Goal: Transaction & Acquisition: Purchase product/service

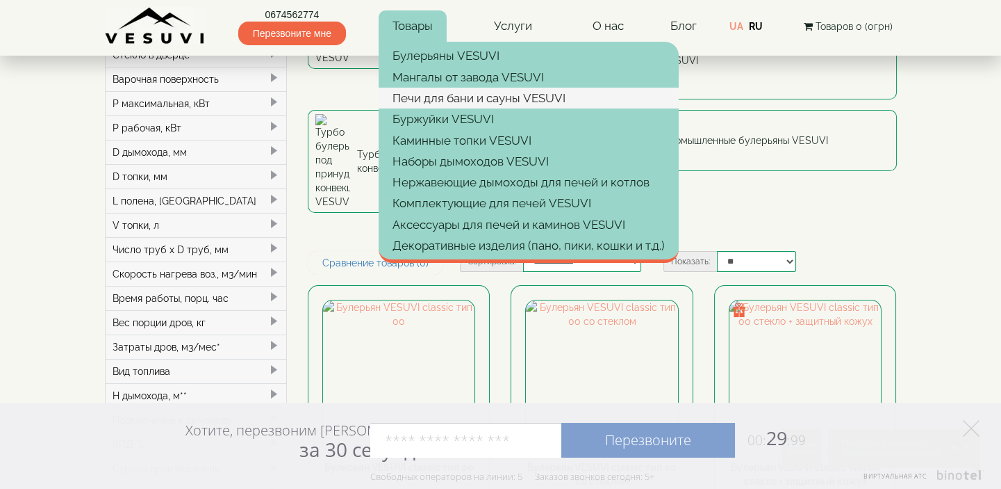
click at [438, 93] on link "Печи для бани и сауны VESUVI" at bounding box center [529, 98] width 300 height 21
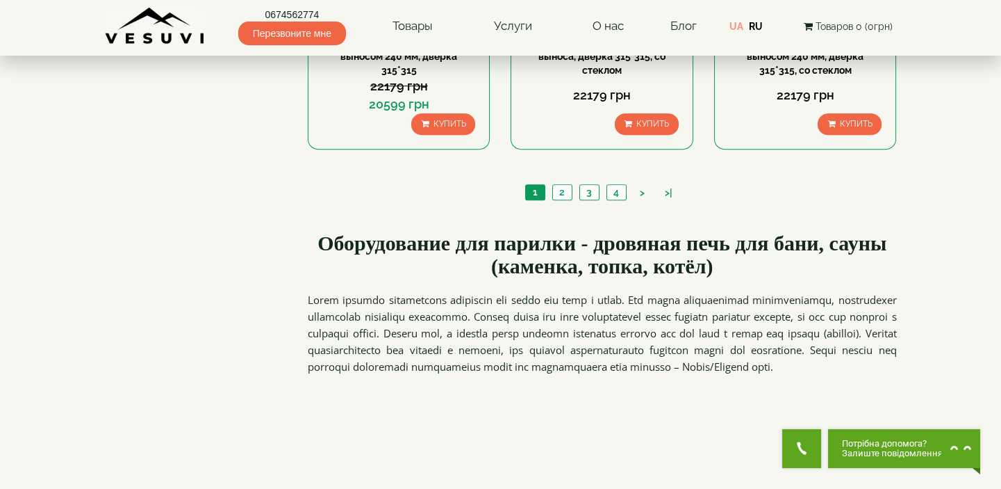
scroll to position [1516, 0]
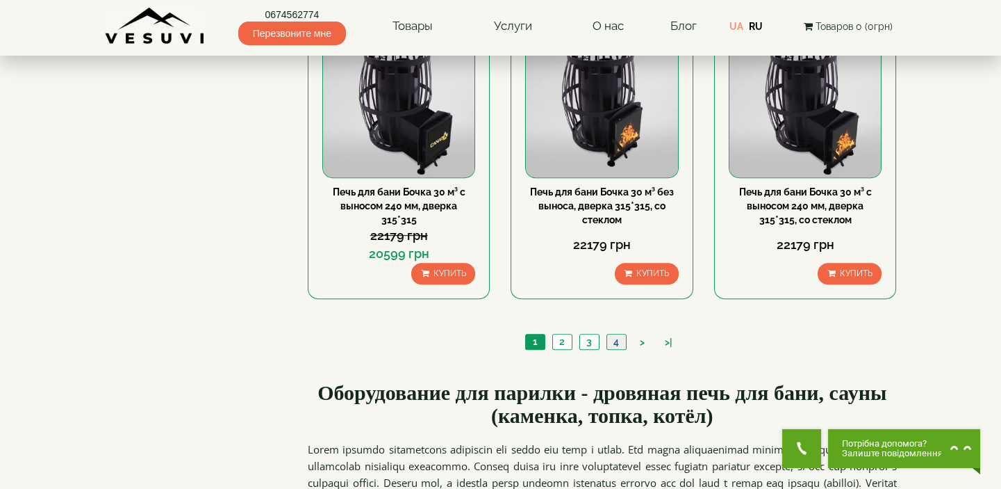
click at [612, 343] on link "4" at bounding box center [616, 341] width 19 height 15
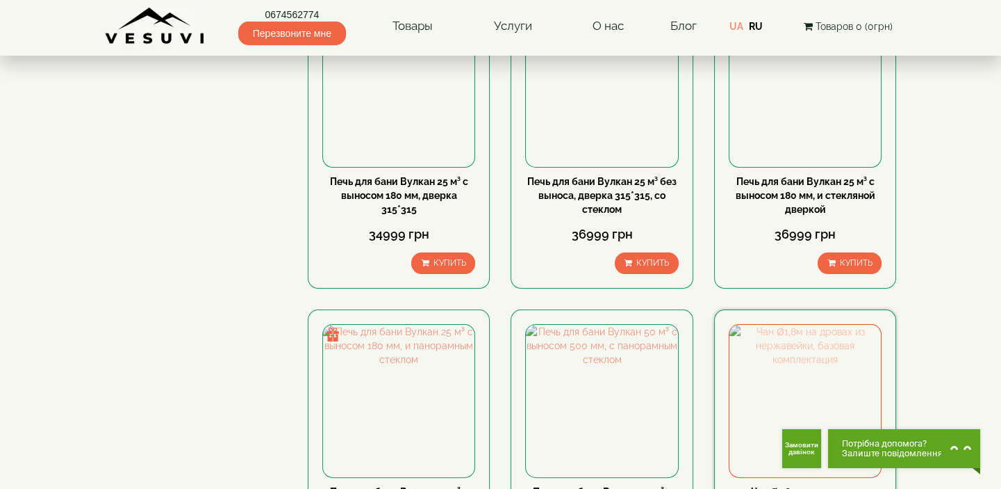
scroll to position [884, 0]
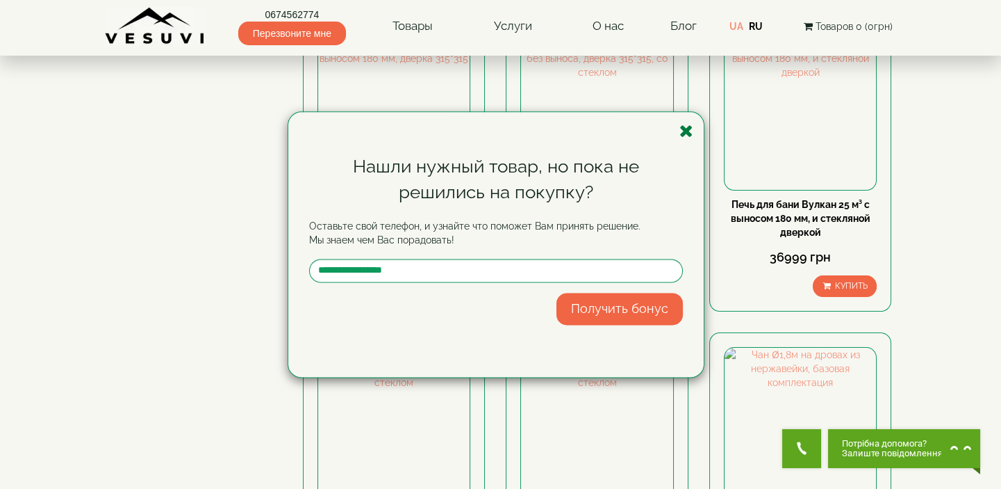
click at [682, 123] on icon "button" at bounding box center [687, 130] width 14 height 17
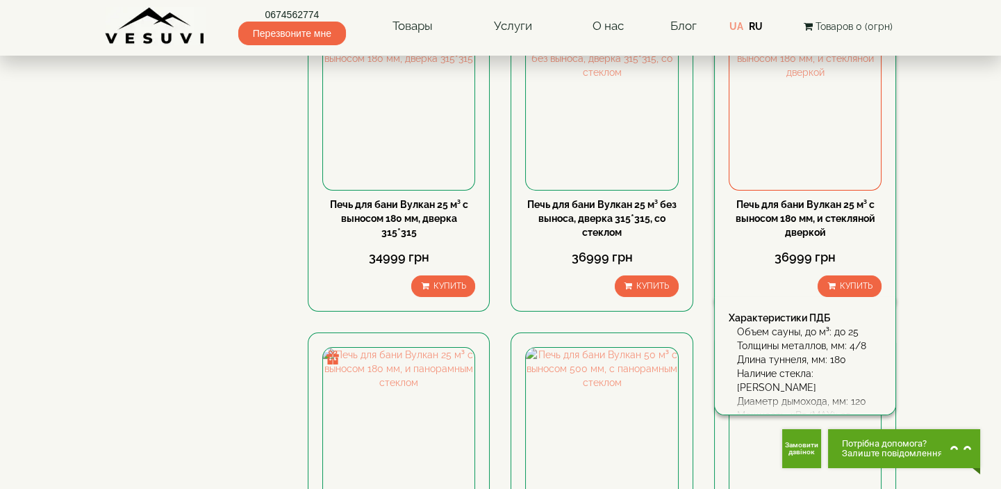
click at [789, 211] on link "Печь для бани Вулкан 25 м³ с выносом 180 мм, и стекляной дверкой" at bounding box center [806, 218] width 140 height 39
